Goal: Task Accomplishment & Management: Use online tool/utility

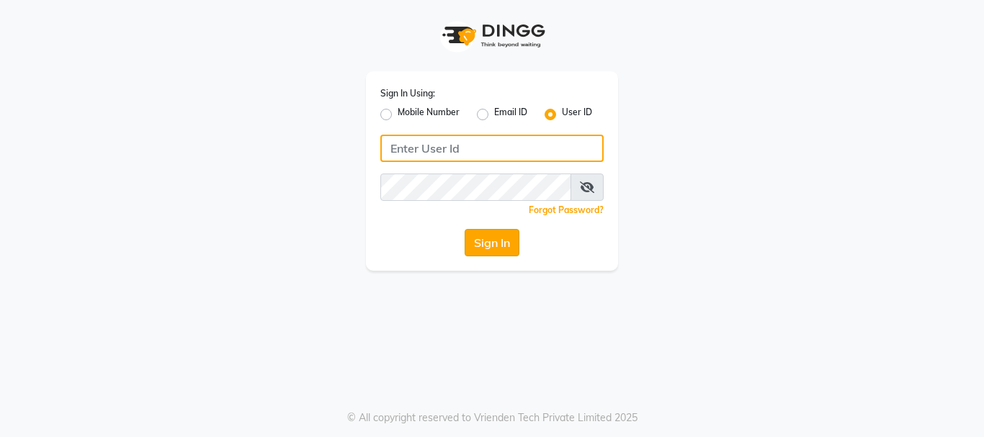
type input "Hairhood"
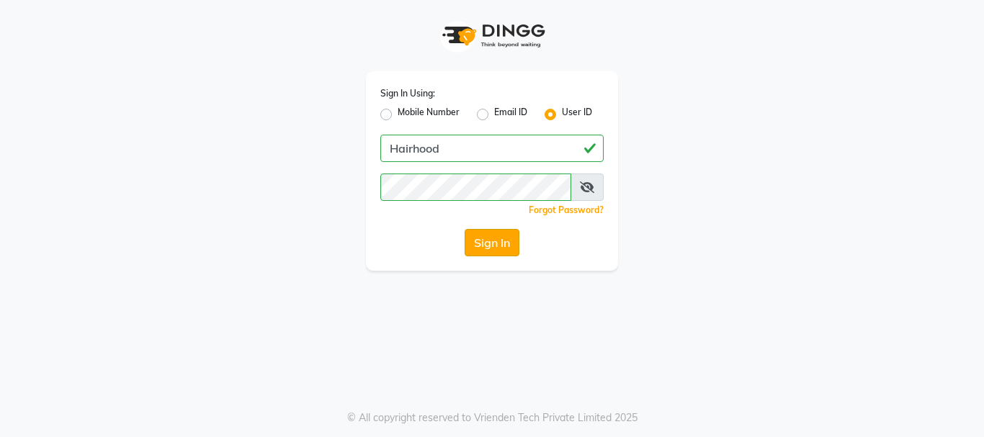
click at [507, 233] on button "Sign In" at bounding box center [492, 242] width 55 height 27
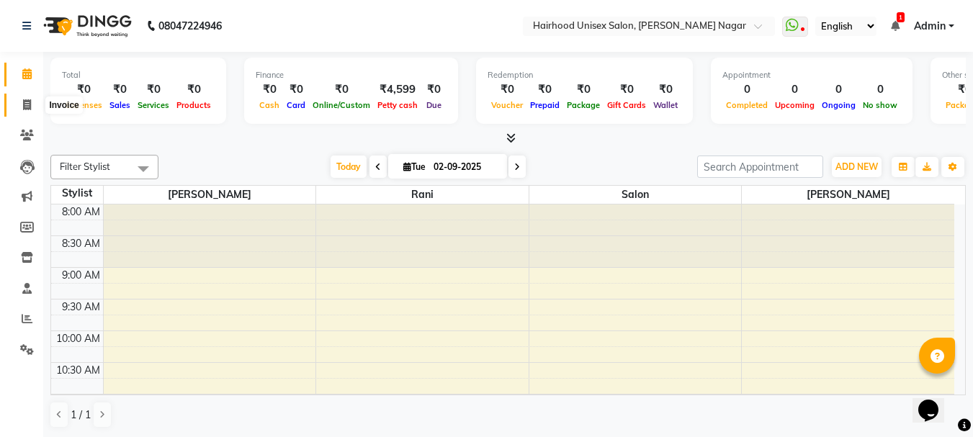
drag, startPoint x: 20, startPoint y: 104, endPoint x: 30, endPoint y: 102, distance: 10.3
click at [20, 102] on span at bounding box center [26, 105] width 25 height 17
select select "754"
select select "service"
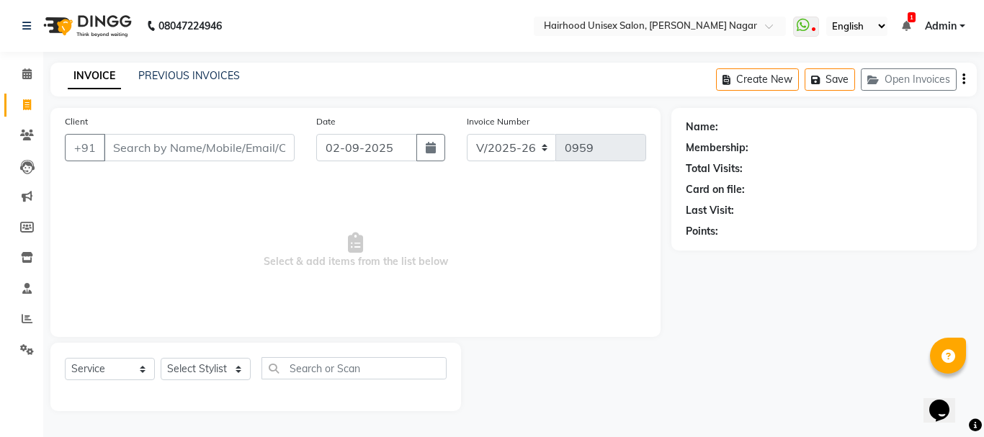
drag, startPoint x: 113, startPoint y: 142, endPoint x: 174, endPoint y: 172, distance: 67.7
click at [157, 175] on div "Client +91 Date [DATE] Invoice Number V/2025 V/[PHONE_NUMBER] Select & add item…" at bounding box center [355, 222] width 610 height 229
click at [195, 151] on input "Client" at bounding box center [199, 147] width 191 height 27
type input "t"
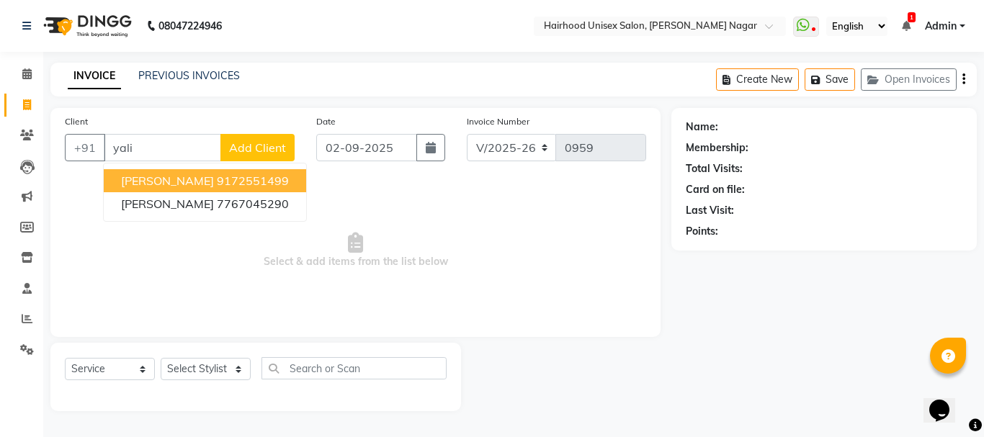
click at [217, 184] on ngb-highlight "9172551499" at bounding box center [253, 181] width 72 height 14
type input "9172551499"
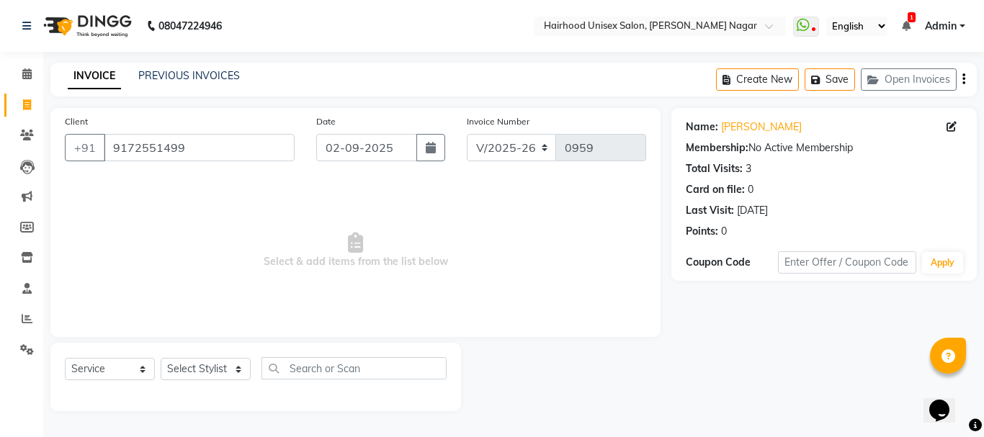
click at [172, 184] on span "Select & add items from the list below" at bounding box center [355, 251] width 581 height 144
drag, startPoint x: 214, startPoint y: 179, endPoint x: 244, endPoint y: 209, distance: 42.3
click at [244, 209] on div "Client [PHONE_NUMBER] Date [DATE] Invoice Number V/2025 V/[PHONE_NUMBER] Select…" at bounding box center [355, 222] width 610 height 229
click at [228, 369] on select "Select Stylist [PERSON_NAME] Rani Salon [PERSON_NAME]" at bounding box center [206, 369] width 90 height 22
select select "12325"
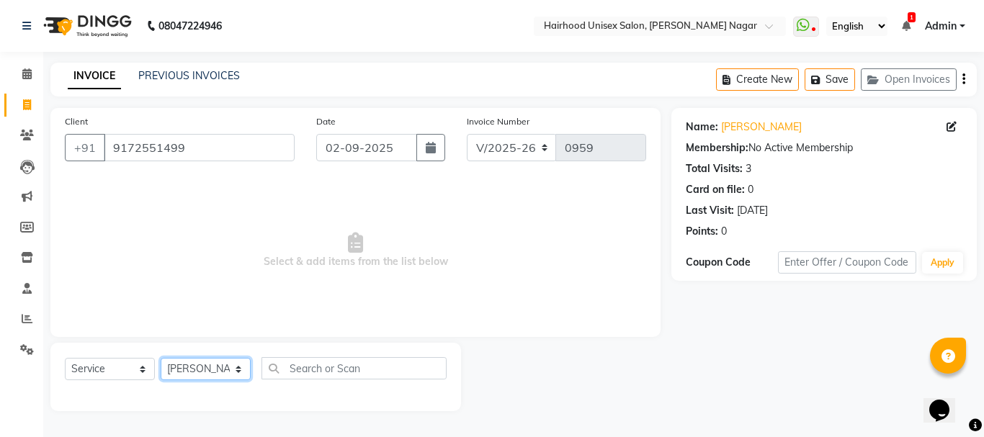
click at [161, 358] on select "Select Stylist [PERSON_NAME] Rani Salon [PERSON_NAME]" at bounding box center [206, 369] width 90 height 22
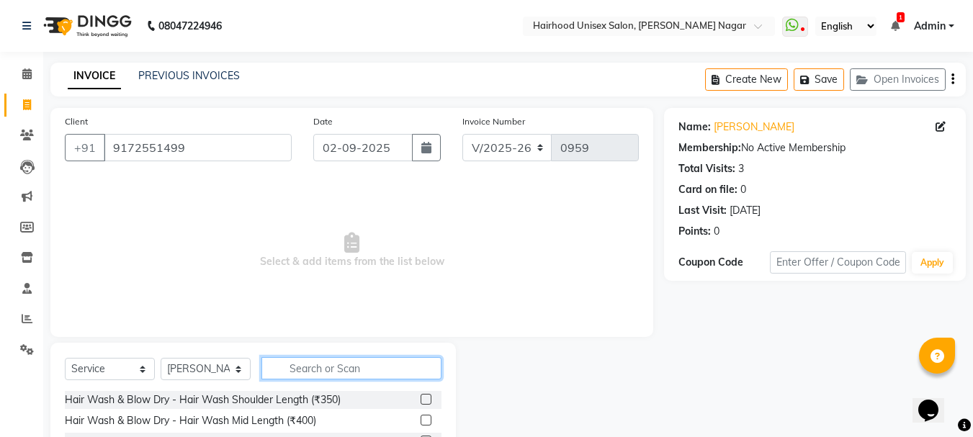
click at [314, 370] on input "text" at bounding box center [352, 368] width 180 height 22
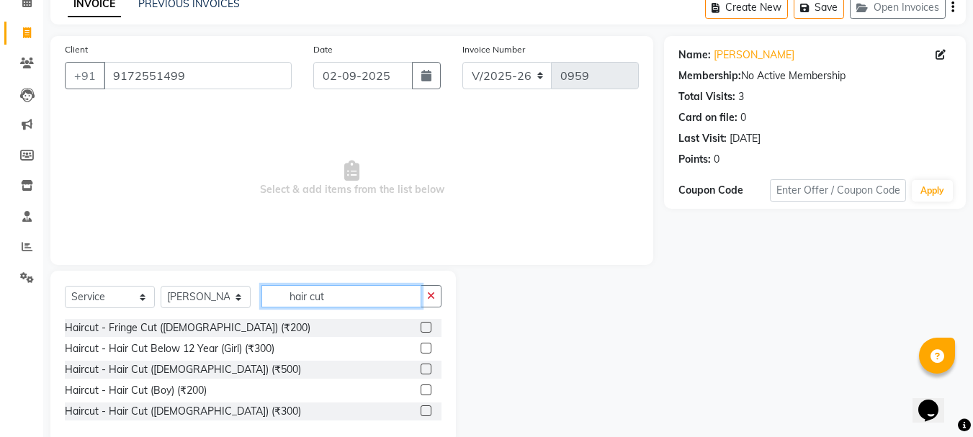
scroll to position [100, 0]
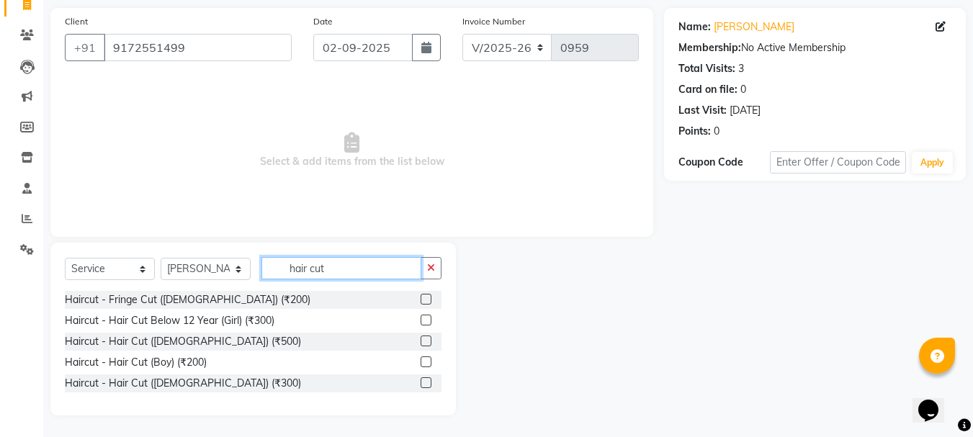
type input "hair cut"
click at [427, 381] on label at bounding box center [426, 383] width 11 height 11
click at [427, 381] on input "checkbox" at bounding box center [425, 383] width 9 height 9
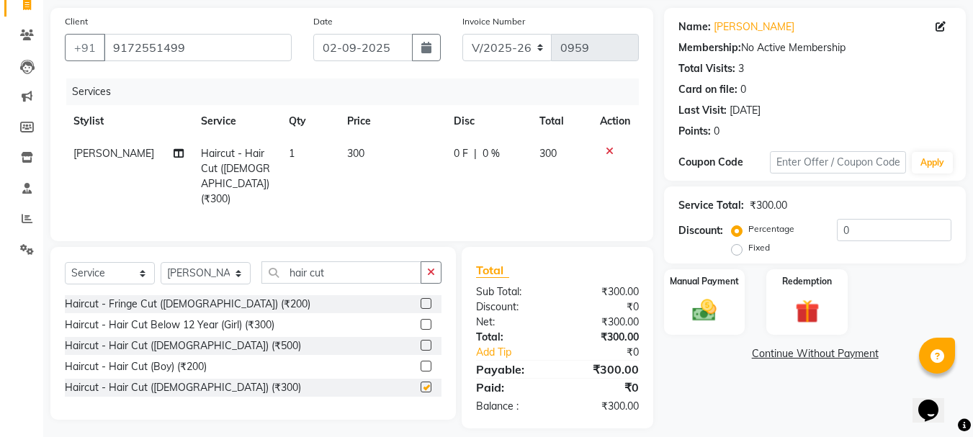
checkbox input "false"
click at [377, 269] on input "hair cut" at bounding box center [342, 273] width 160 height 22
type input "h"
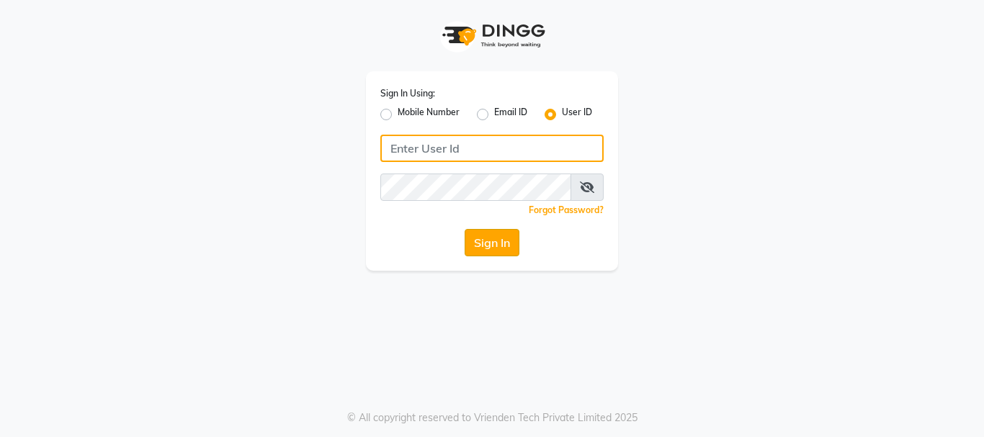
type input "Hairhood"
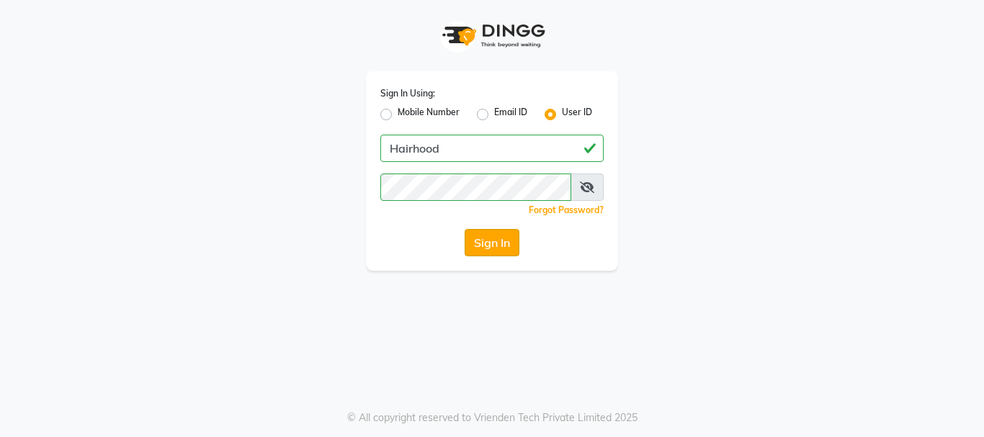
click at [479, 246] on button "Sign In" at bounding box center [492, 242] width 55 height 27
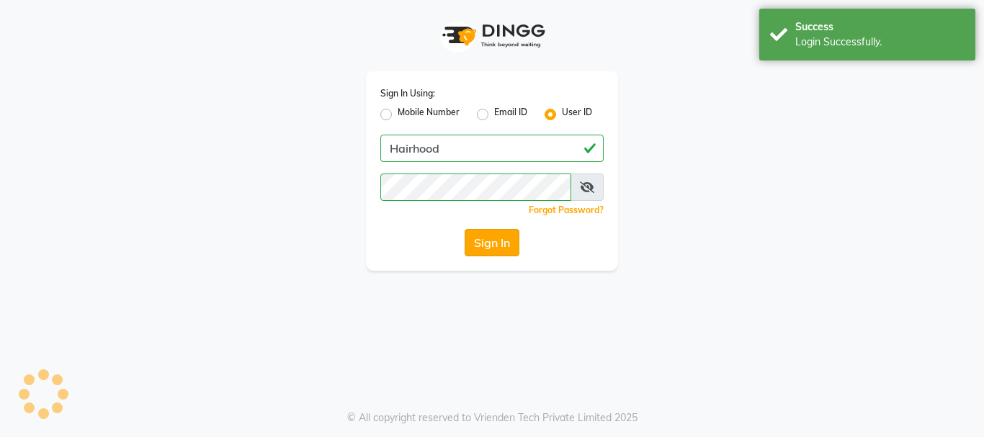
click at [480, 246] on button "Sign In" at bounding box center [492, 242] width 55 height 27
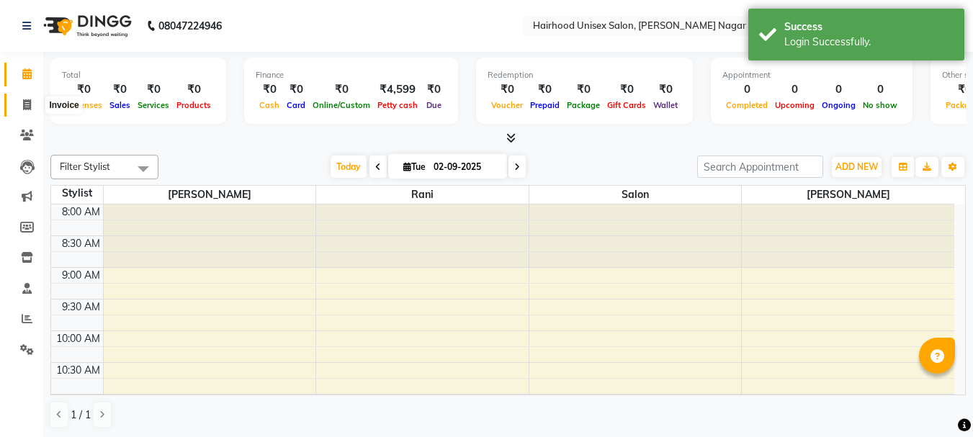
click at [19, 104] on span at bounding box center [26, 105] width 25 height 17
select select "754"
select select "service"
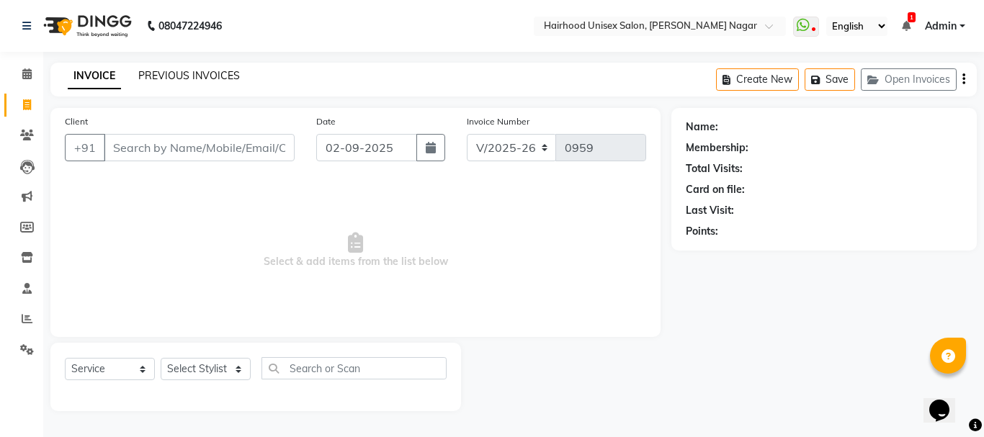
click at [176, 79] on link "PREVIOUS INVOICES" at bounding box center [189, 75] width 102 height 13
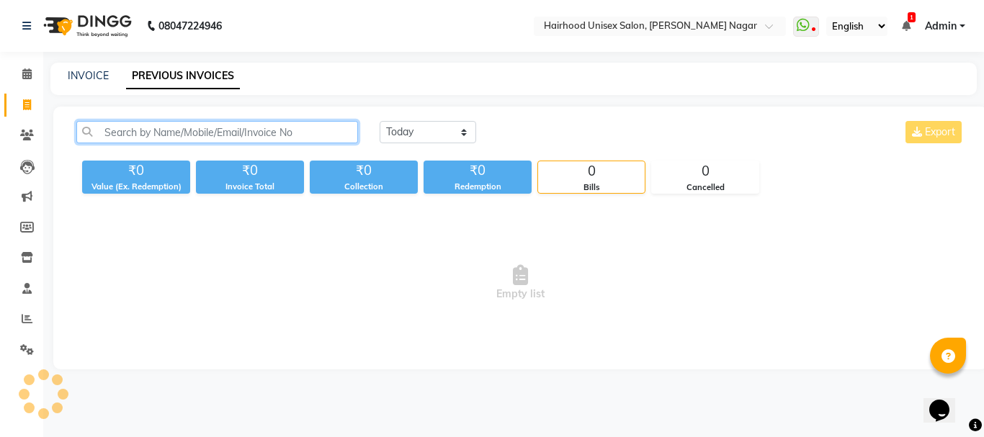
click at [191, 133] on input "text" at bounding box center [217, 132] width 282 height 22
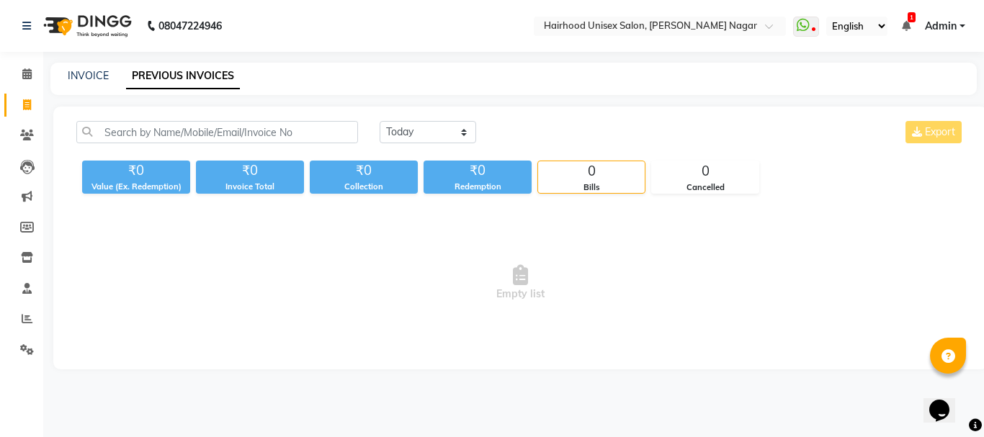
click at [373, 7] on nav "08047224946 Select Location × Hairhood Unisex Salon, Viman Nagar WhatsApp Statu…" at bounding box center [492, 26] width 984 height 52
click at [27, 74] on icon at bounding box center [26, 73] width 9 height 11
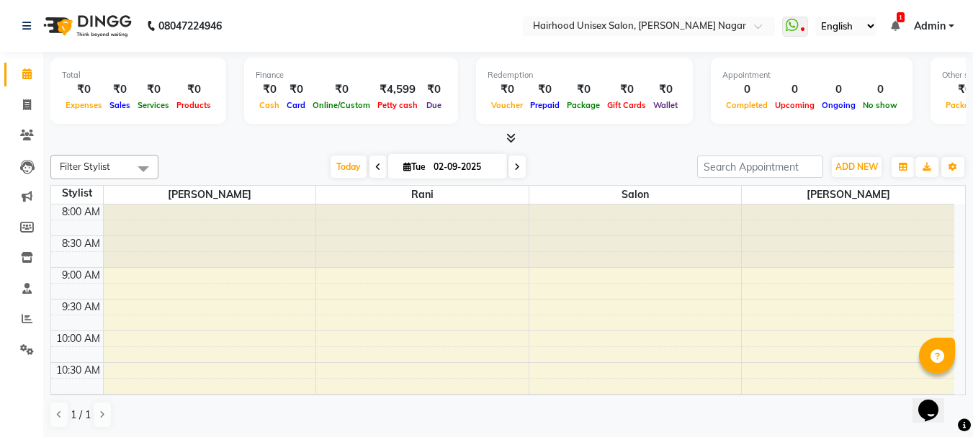
click at [466, 3] on nav "08047224946 Select Location × Hairhood Unisex Salon, Viman Nagar WhatsApp Statu…" at bounding box center [486, 26] width 973 height 52
